Goal: Transaction & Acquisition: Book appointment/travel/reservation

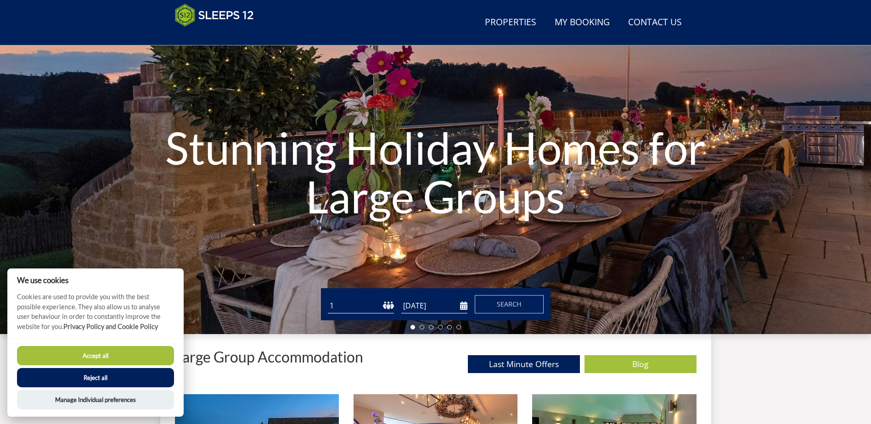
scroll to position [54, 0]
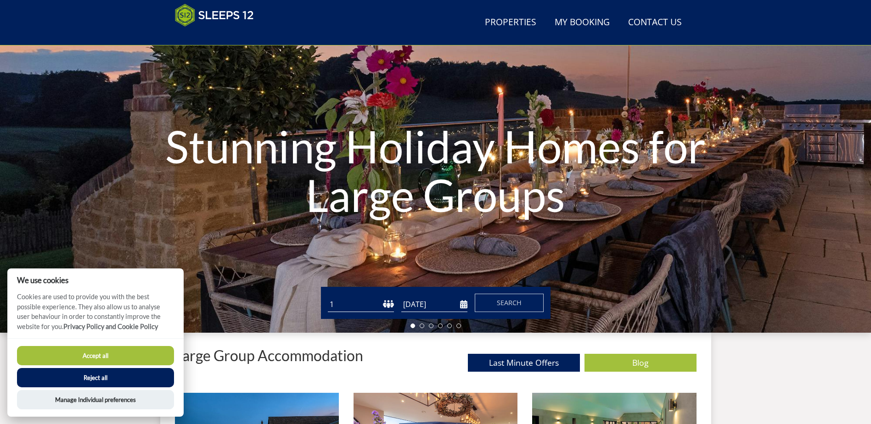
click at [357, 303] on select "1 2 3 4 5 6 7 8 9 10 11 12 13 14 15 16 17 18 19 20 21 22 23 24 25 26 27 28 29 3…" at bounding box center [361, 304] width 66 height 15
select select "10"
click at [328, 297] on select "1 2 3 4 5 6 7 8 9 10 11 12 13 14 15 16 17 18 19 20 21 22 23 24 25 26 27 28 29 3…" at bounding box center [361, 304] width 66 height 15
click at [463, 306] on input "[DATE]" at bounding box center [434, 304] width 66 height 15
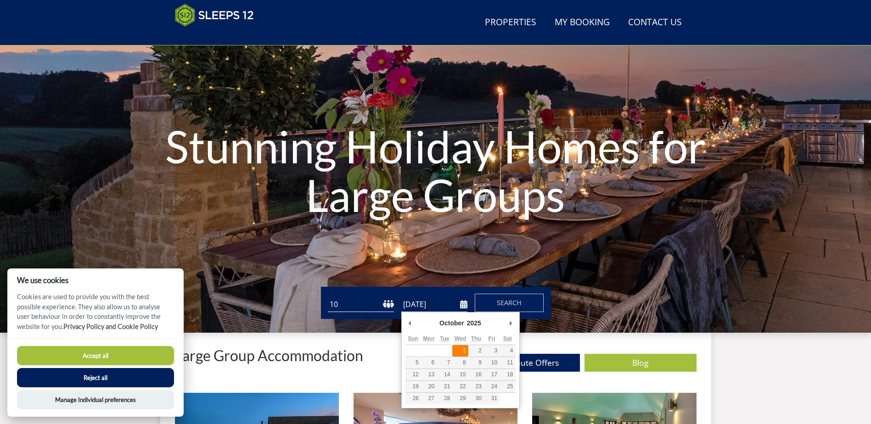
type input "01/10/2025"
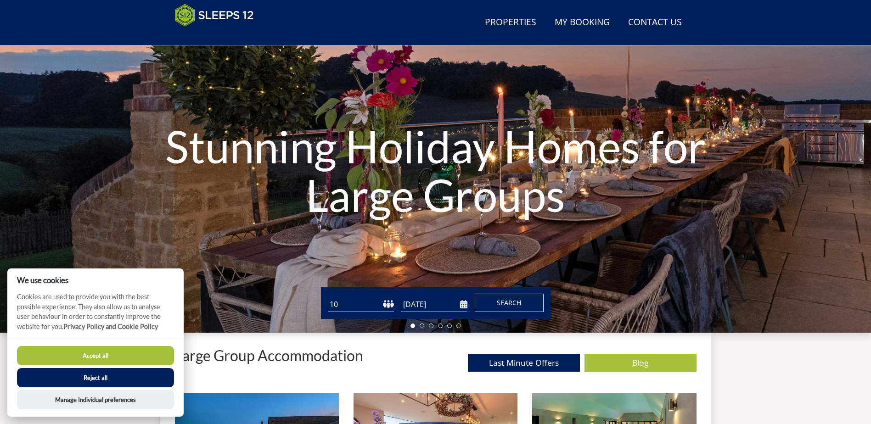
click at [504, 303] on span "Search" at bounding box center [509, 302] width 25 height 9
click at [102, 354] on button "Accept all" at bounding box center [95, 355] width 157 height 19
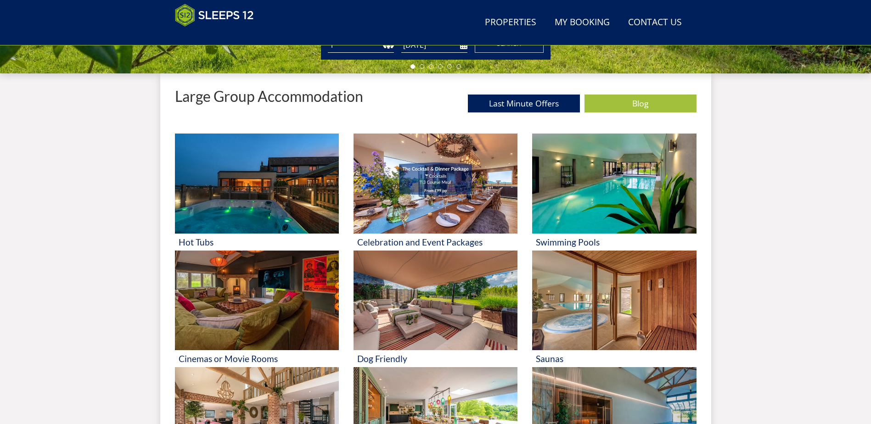
scroll to position [332, 0]
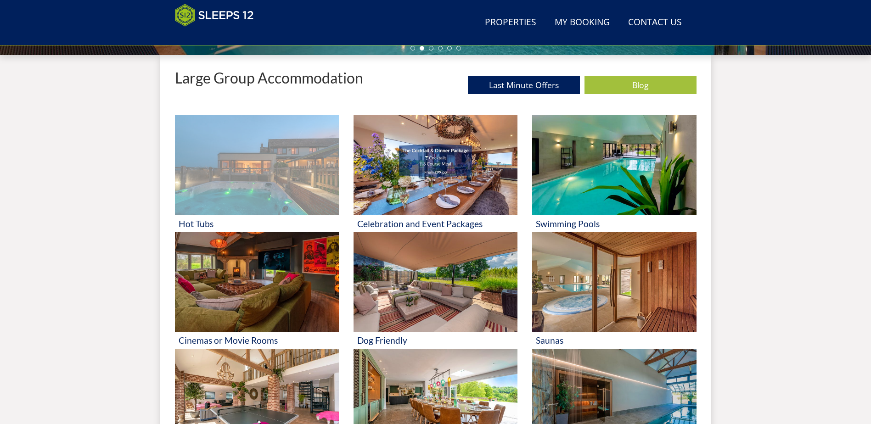
click at [236, 192] on img at bounding box center [257, 165] width 164 height 100
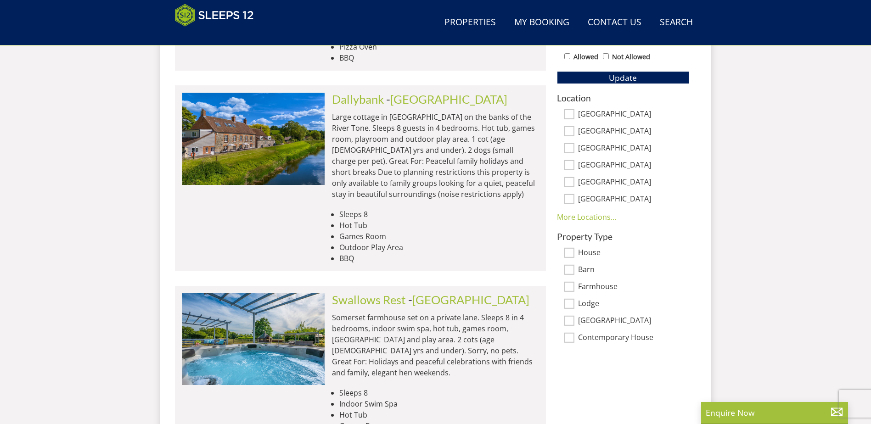
scroll to position [550, 0]
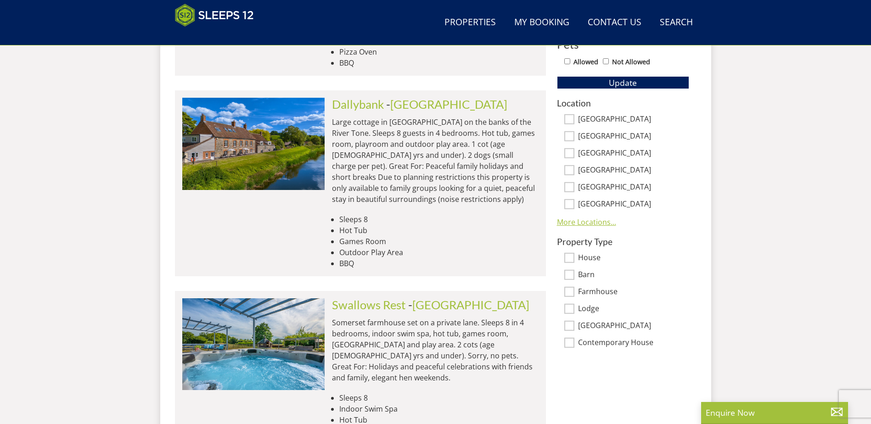
click at [598, 224] on link "More Locations..." at bounding box center [586, 222] width 59 height 10
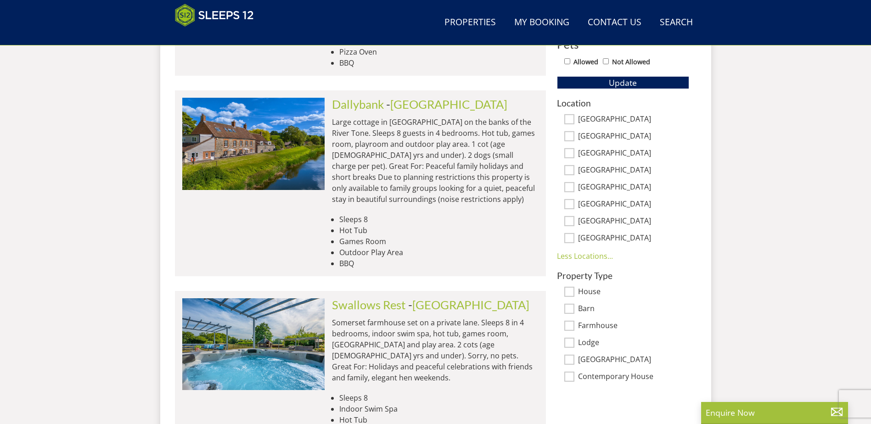
click at [570, 359] on input "[GEOGRAPHIC_DATA]" at bounding box center [569, 360] width 10 height 10
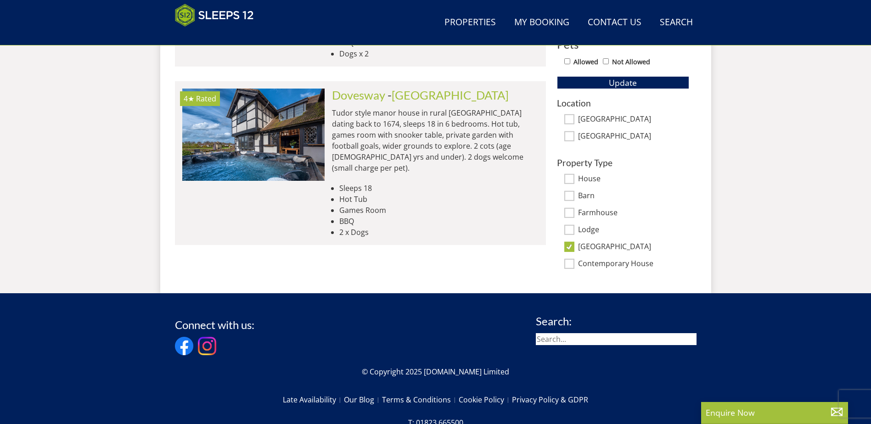
click at [568, 247] on input "[GEOGRAPHIC_DATA]" at bounding box center [569, 247] width 10 height 10
checkbox input "false"
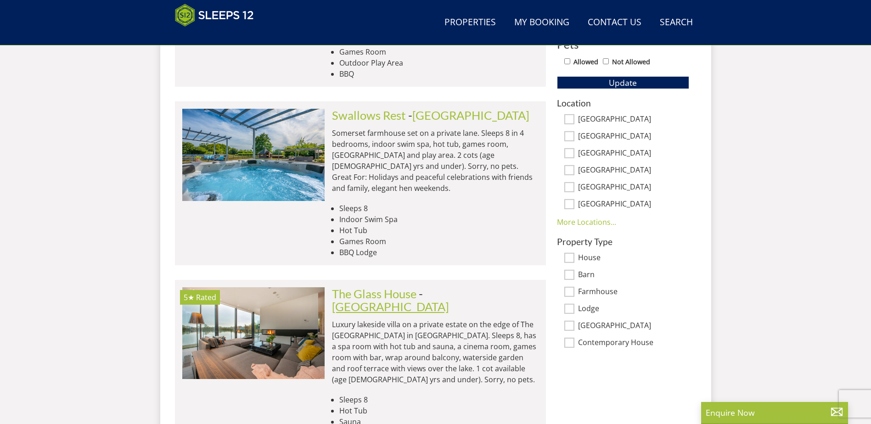
click at [449, 300] on link "[GEOGRAPHIC_DATA]" at bounding box center [390, 307] width 117 height 14
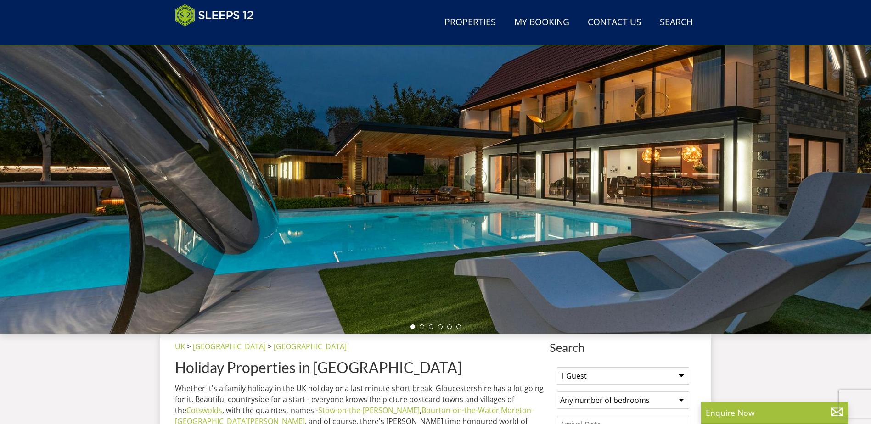
scroll to position [54, 0]
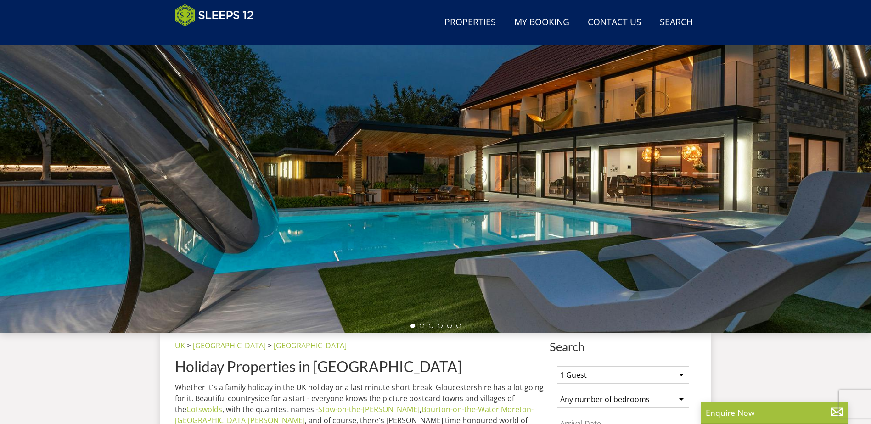
click at [850, 151] on div at bounding box center [435, 171] width 871 height 321
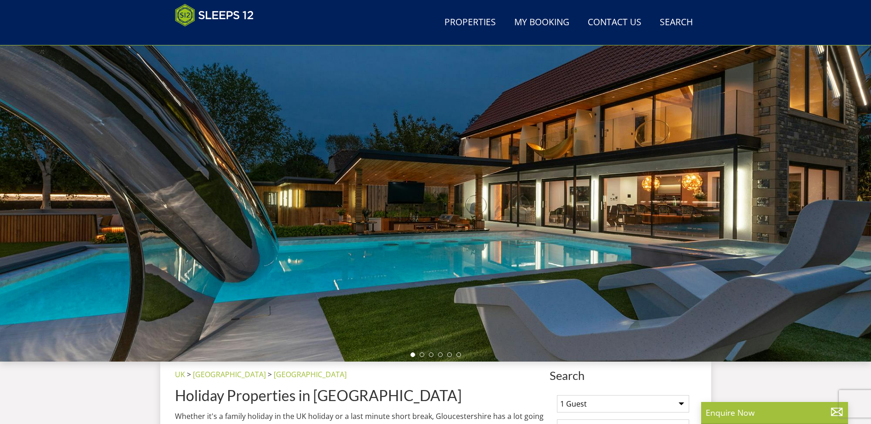
scroll to position [55, 0]
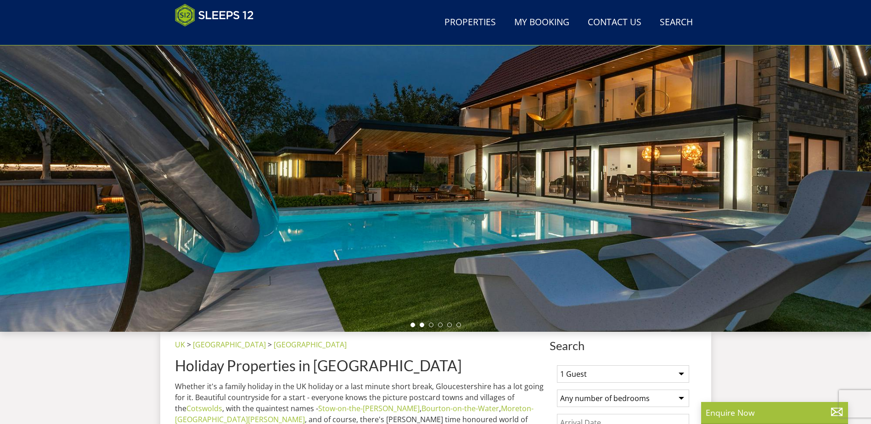
click at [422, 325] on li at bounding box center [422, 325] width 5 height 5
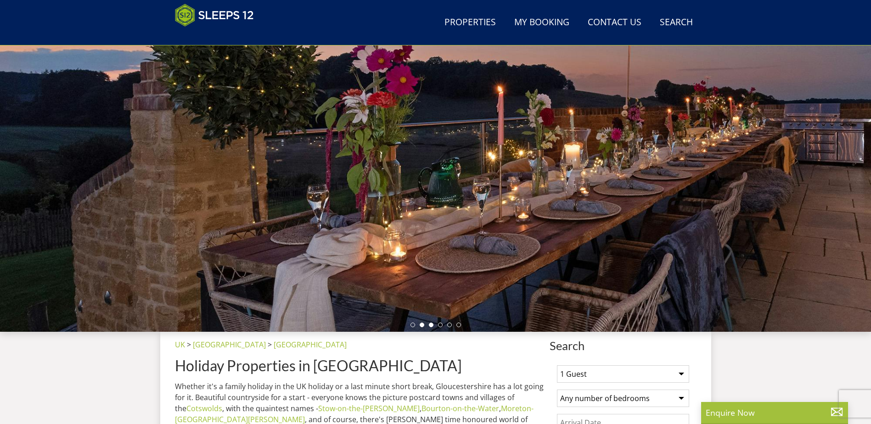
click at [431, 325] on li at bounding box center [431, 325] width 5 height 5
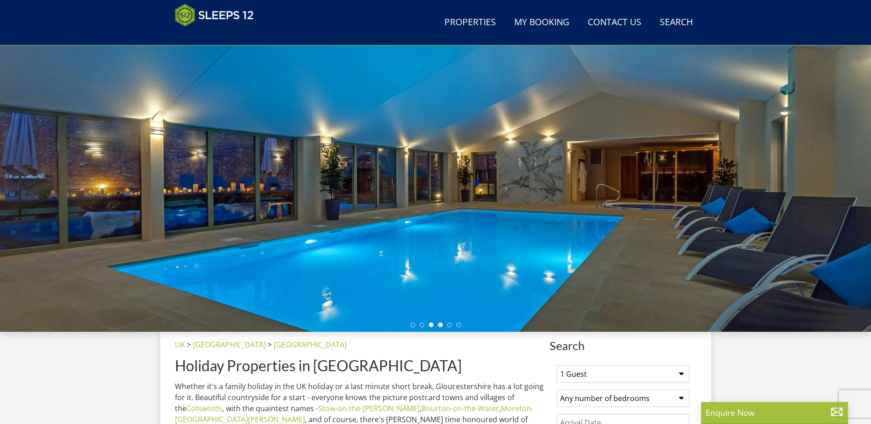
click at [440, 324] on li at bounding box center [440, 325] width 5 height 5
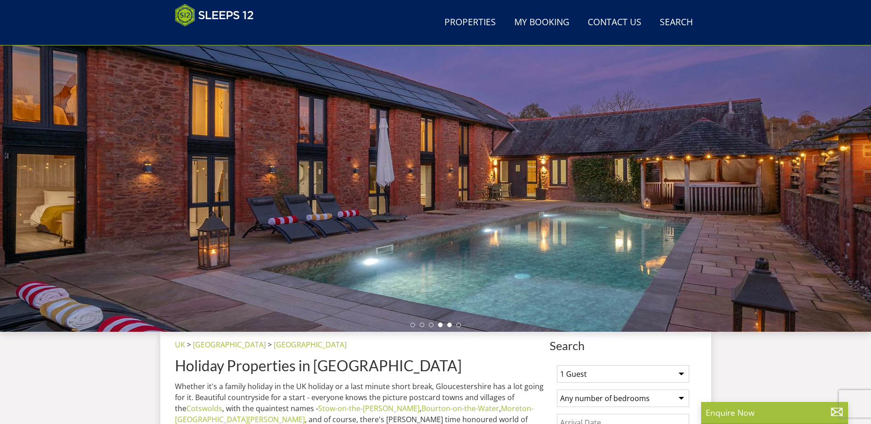
click at [451, 324] on li at bounding box center [449, 325] width 5 height 5
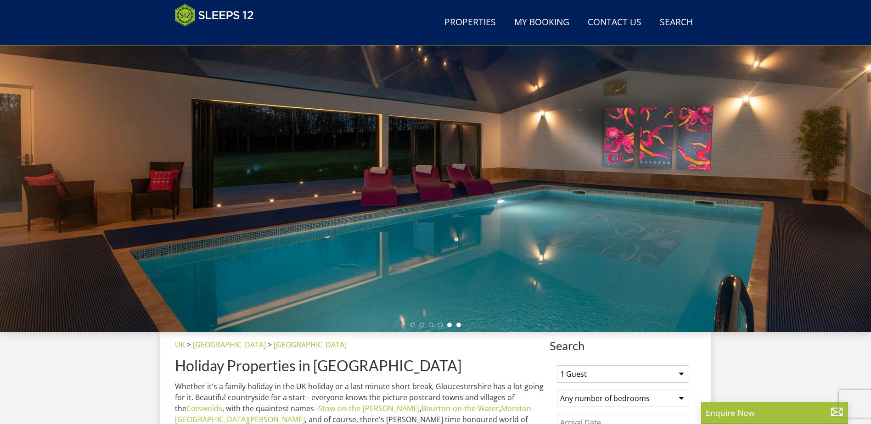
click at [460, 325] on li at bounding box center [458, 325] width 5 height 5
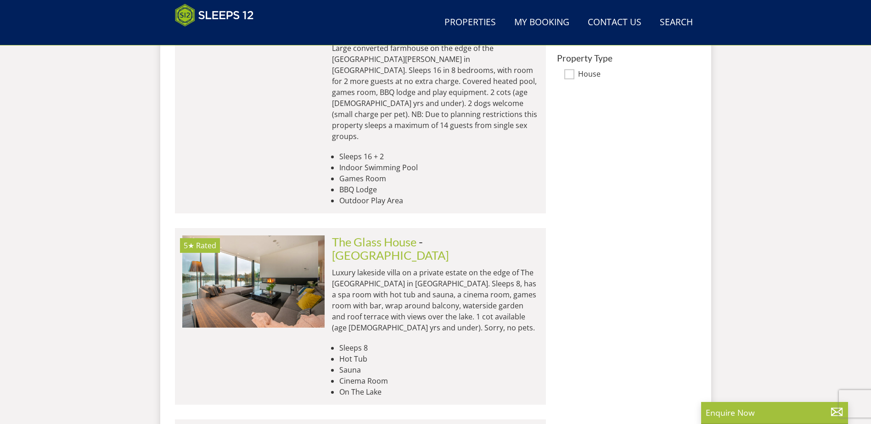
scroll to position [752, 0]
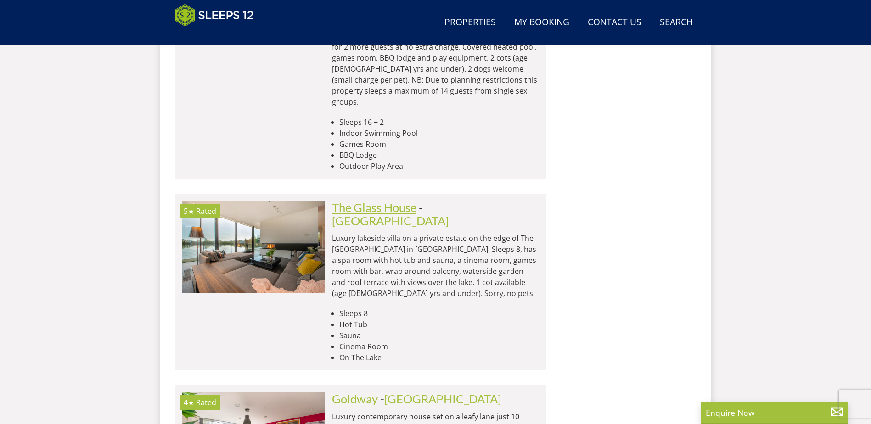
click at [411, 201] on link "The Glass House" at bounding box center [374, 208] width 84 height 14
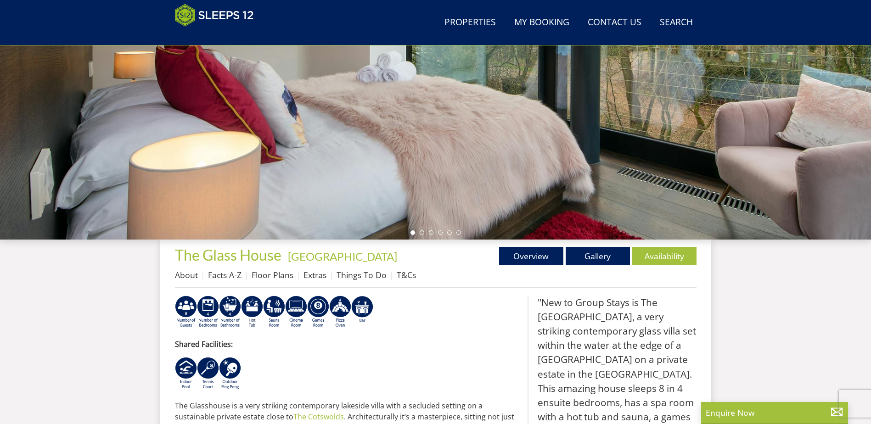
scroll to position [152, 0]
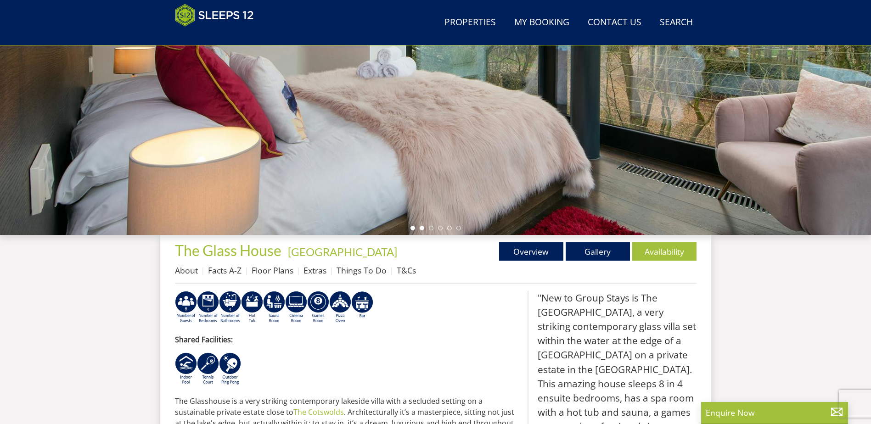
click at [421, 229] on li at bounding box center [422, 228] width 5 height 5
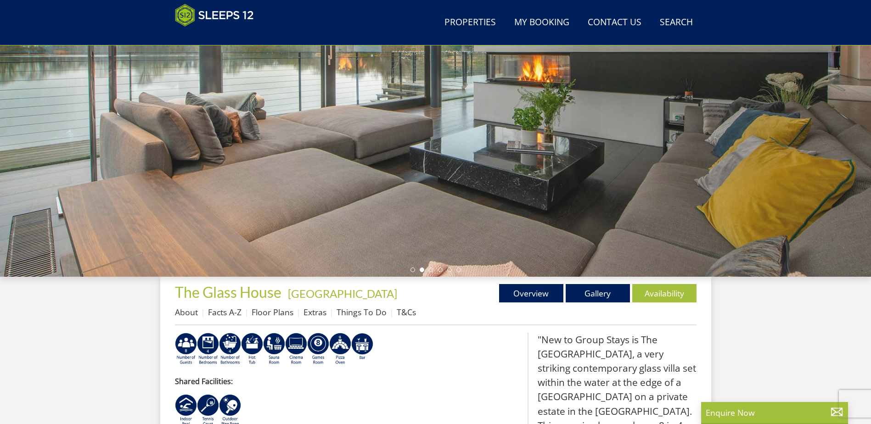
scroll to position [60, 0]
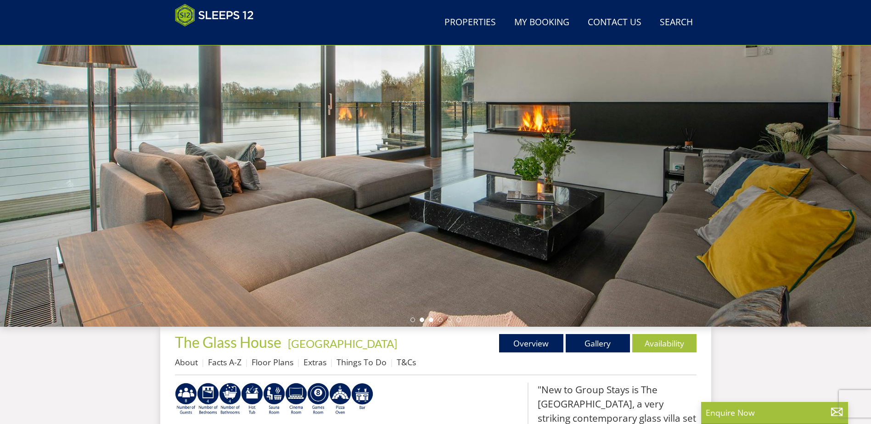
click at [430, 319] on li at bounding box center [431, 320] width 5 height 5
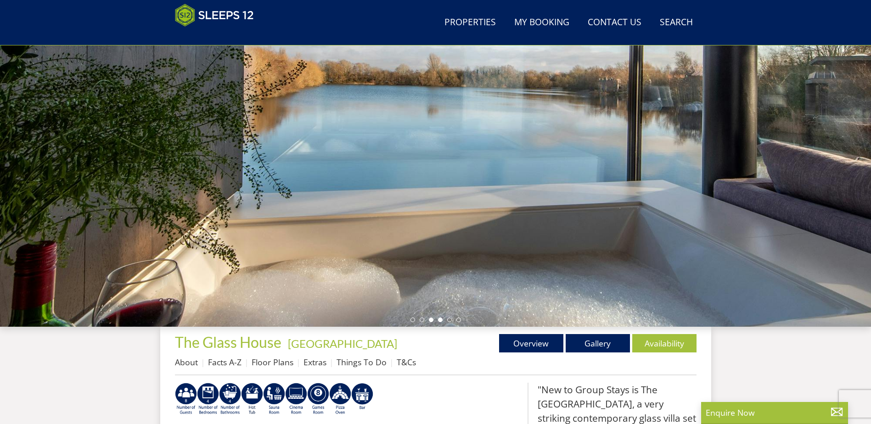
click at [442, 319] on li at bounding box center [440, 320] width 5 height 5
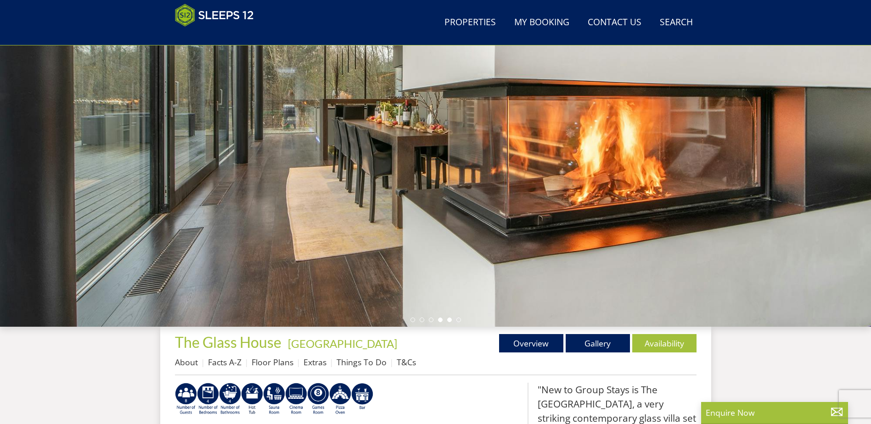
click at [449, 320] on li at bounding box center [449, 320] width 5 height 5
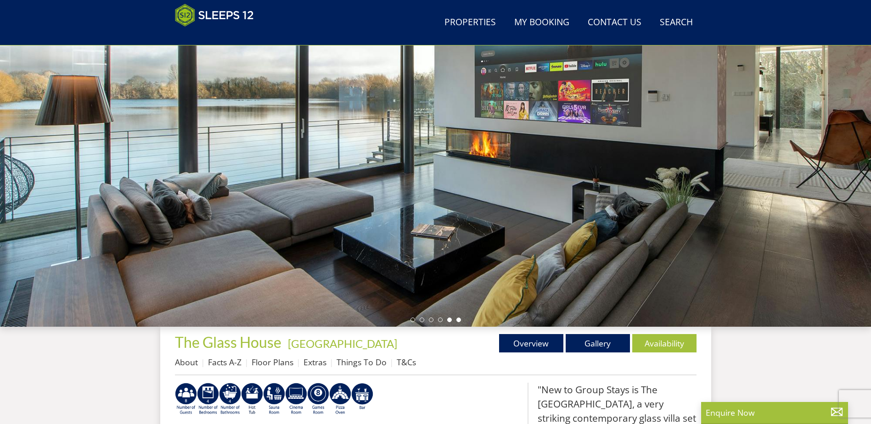
click at [461, 320] on li at bounding box center [458, 320] width 5 height 5
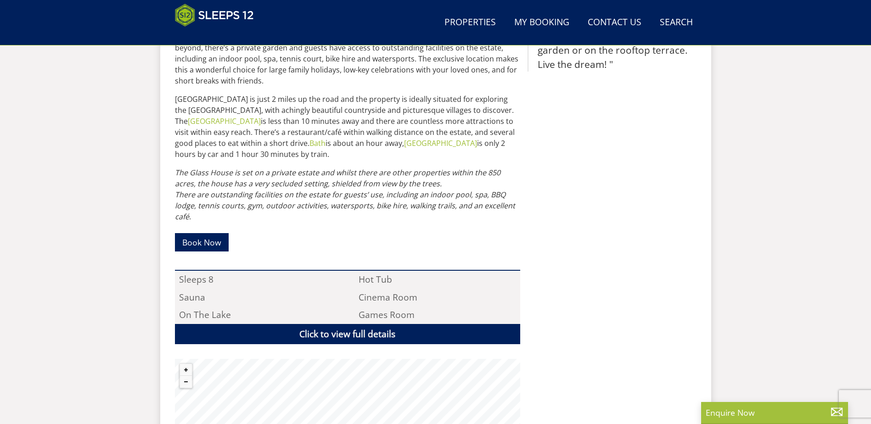
scroll to position [473, 0]
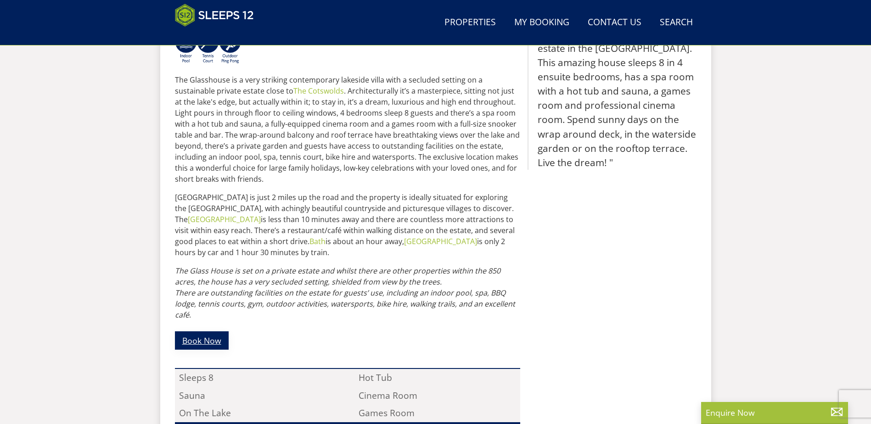
click at [213, 342] on link "Book Now" at bounding box center [202, 340] width 54 height 18
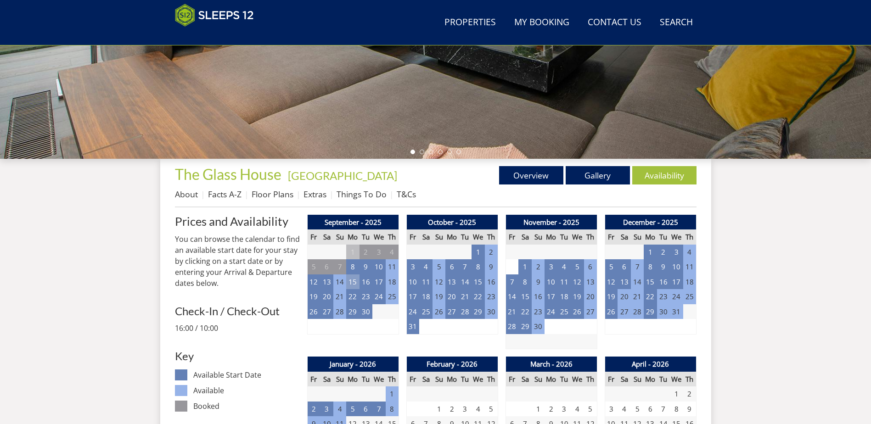
scroll to position [249, 0]
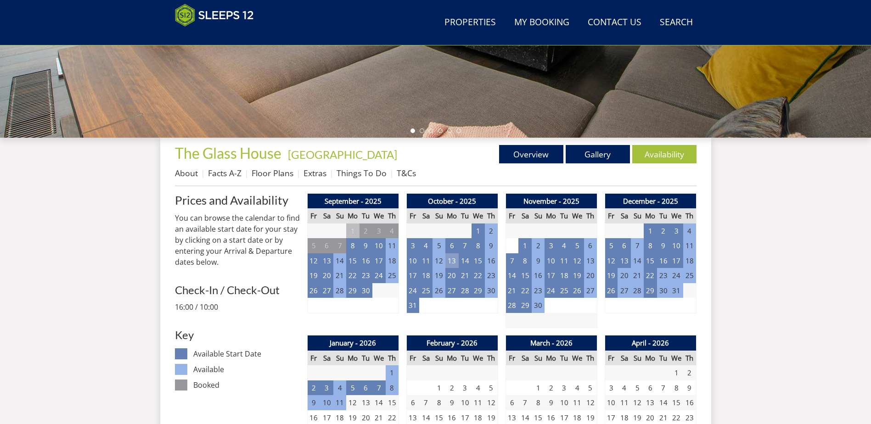
click at [453, 264] on td "13" at bounding box center [451, 260] width 13 height 15
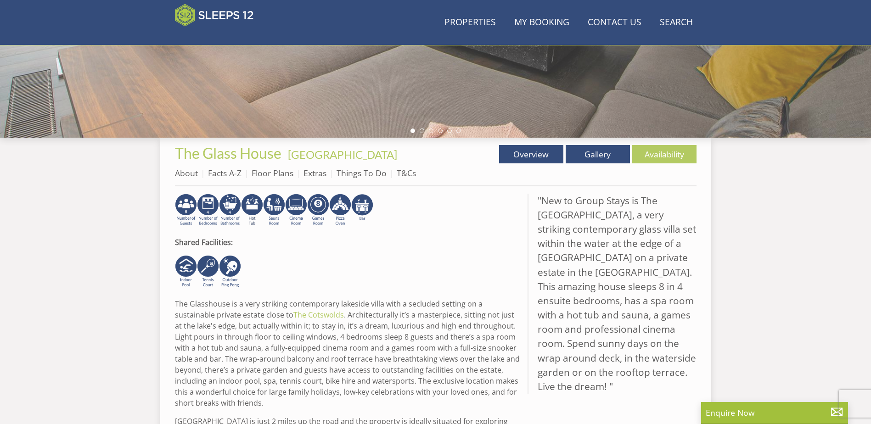
scroll to position [473, 0]
